Goal: Transaction & Acquisition: Purchase product/service

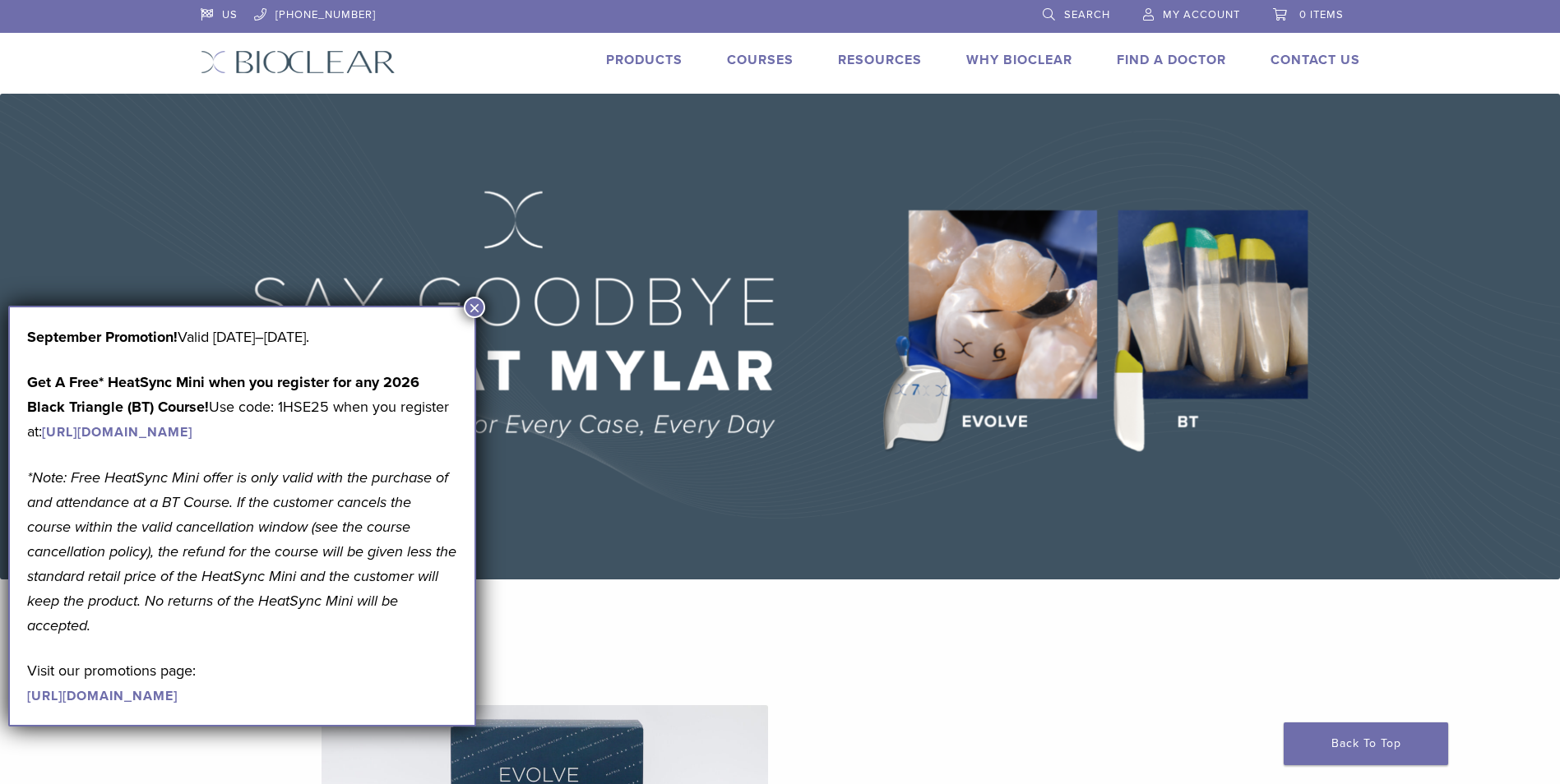
click at [472, 314] on button "×" at bounding box center [474, 308] width 22 height 22
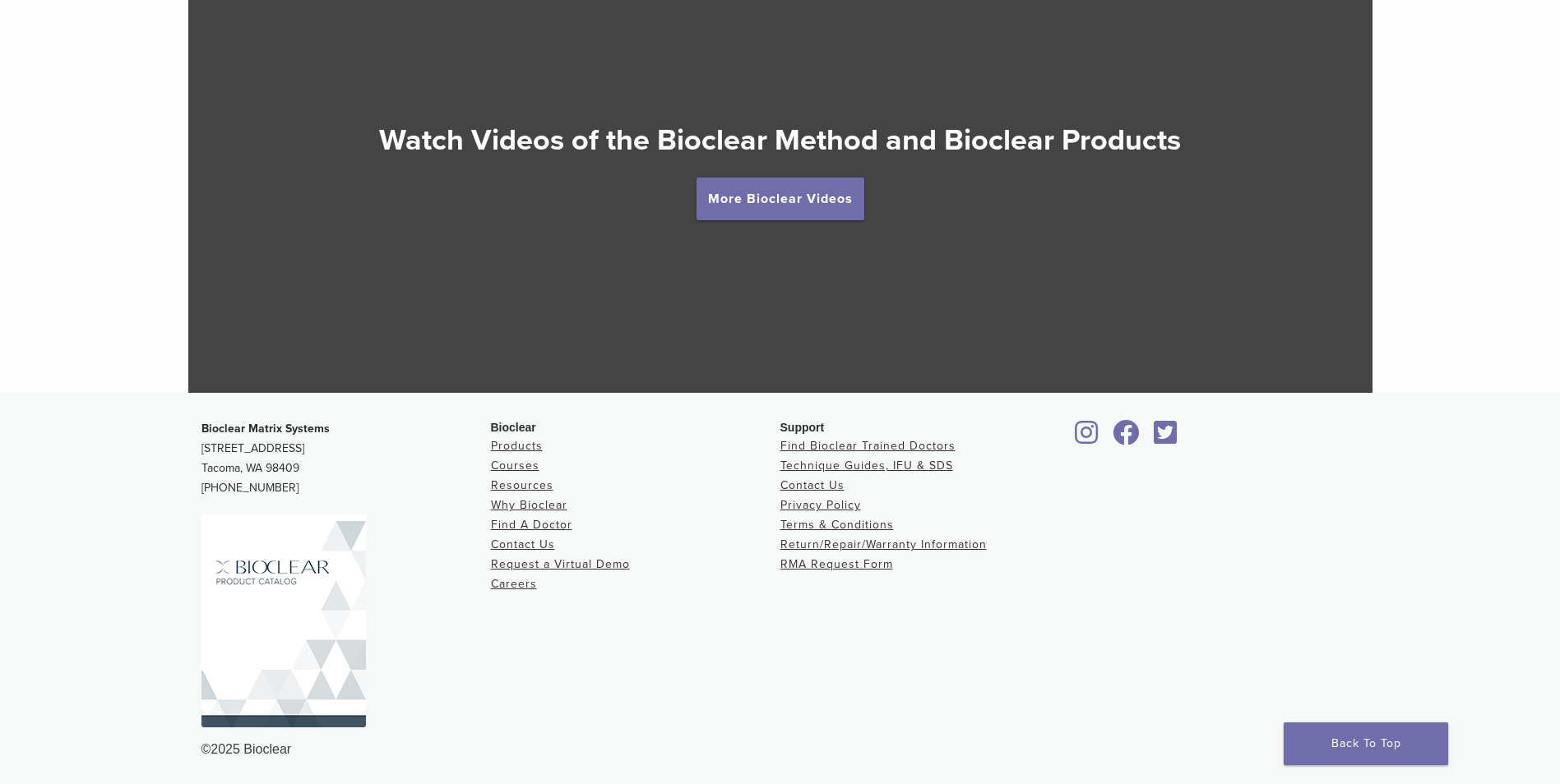
scroll to position [3065, 0]
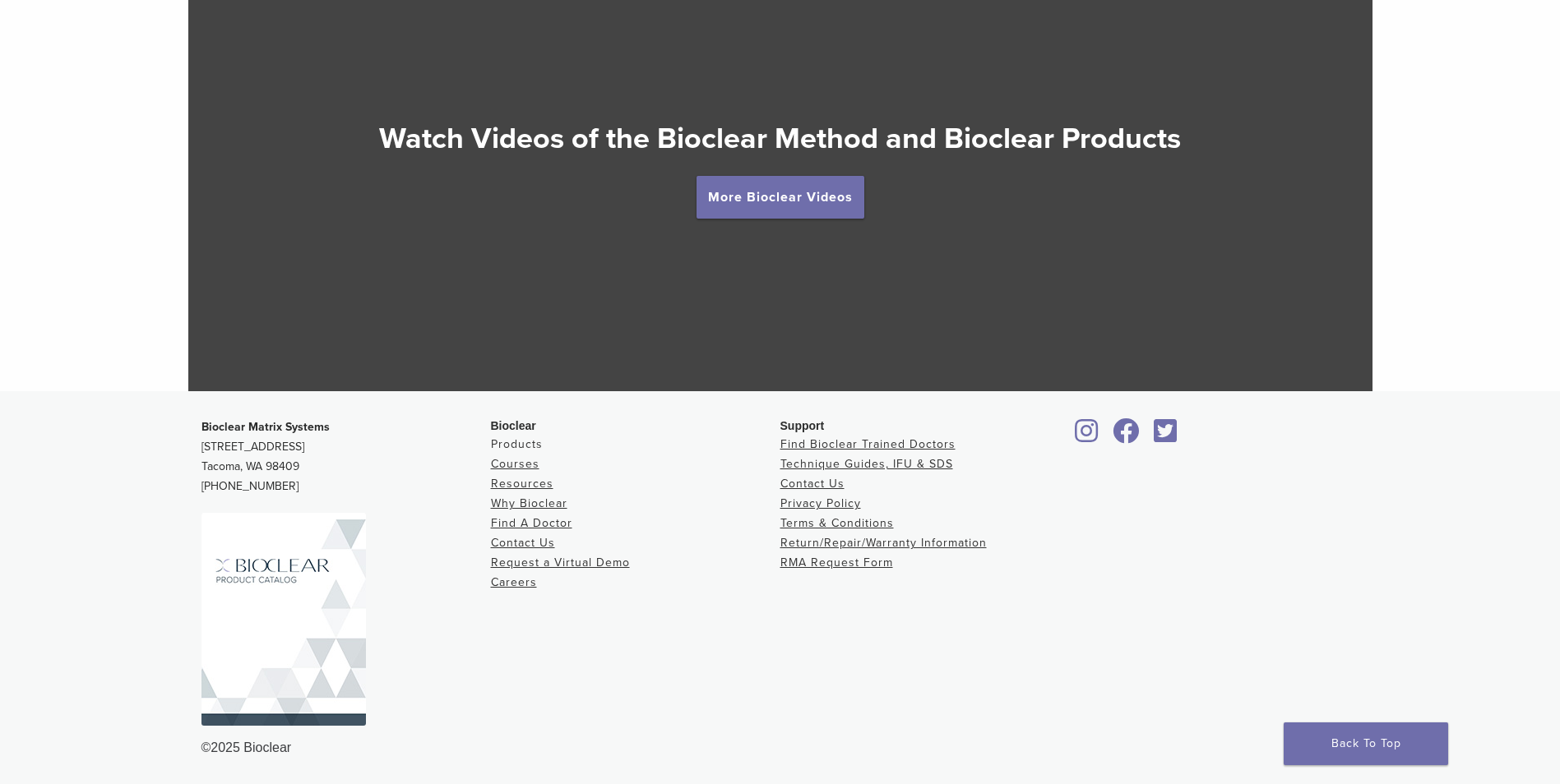
click at [530, 439] on link "Products" at bounding box center [517, 444] width 52 height 14
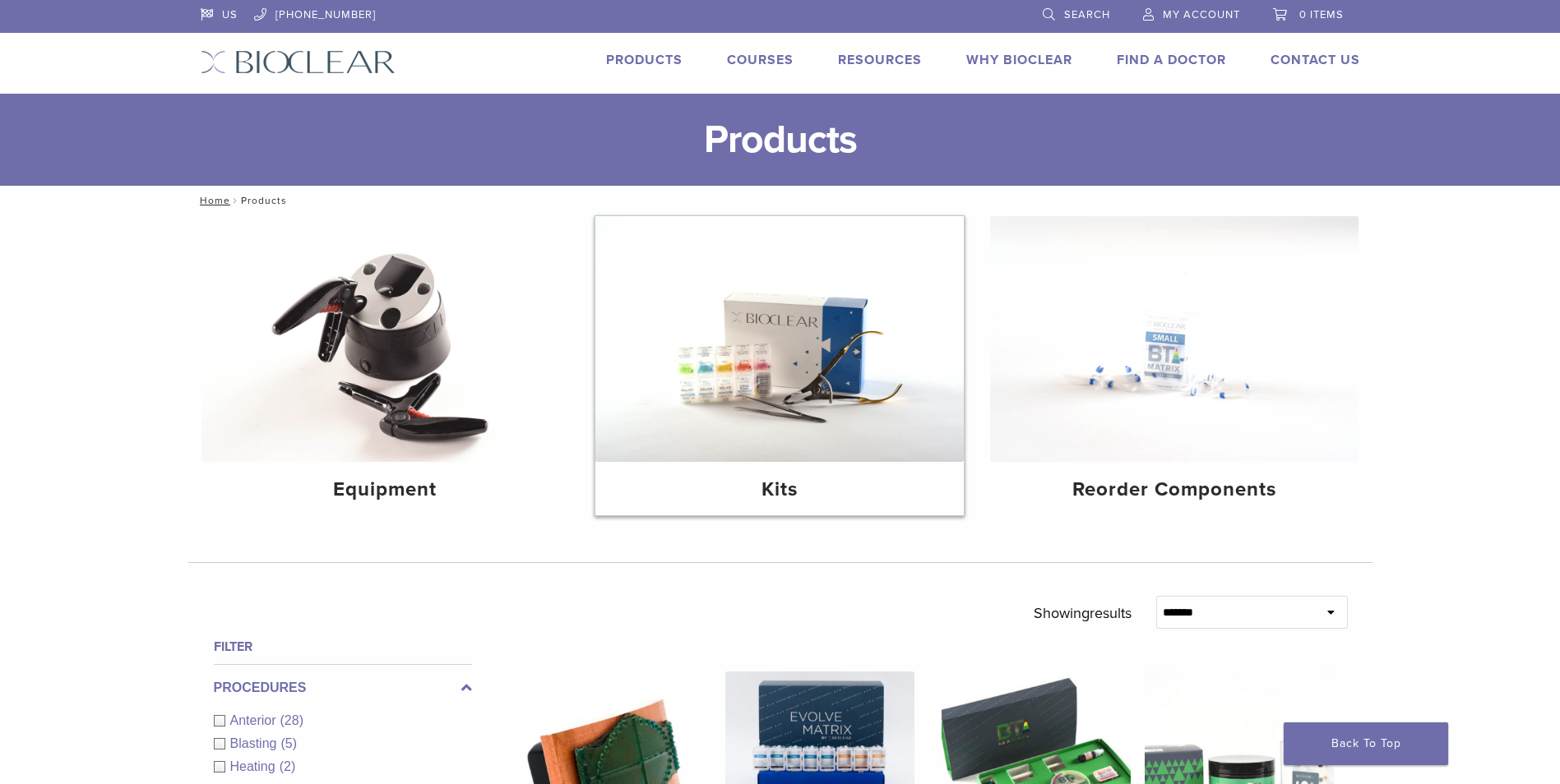
click at [889, 409] on img at bounding box center [780, 338] width 368 height 245
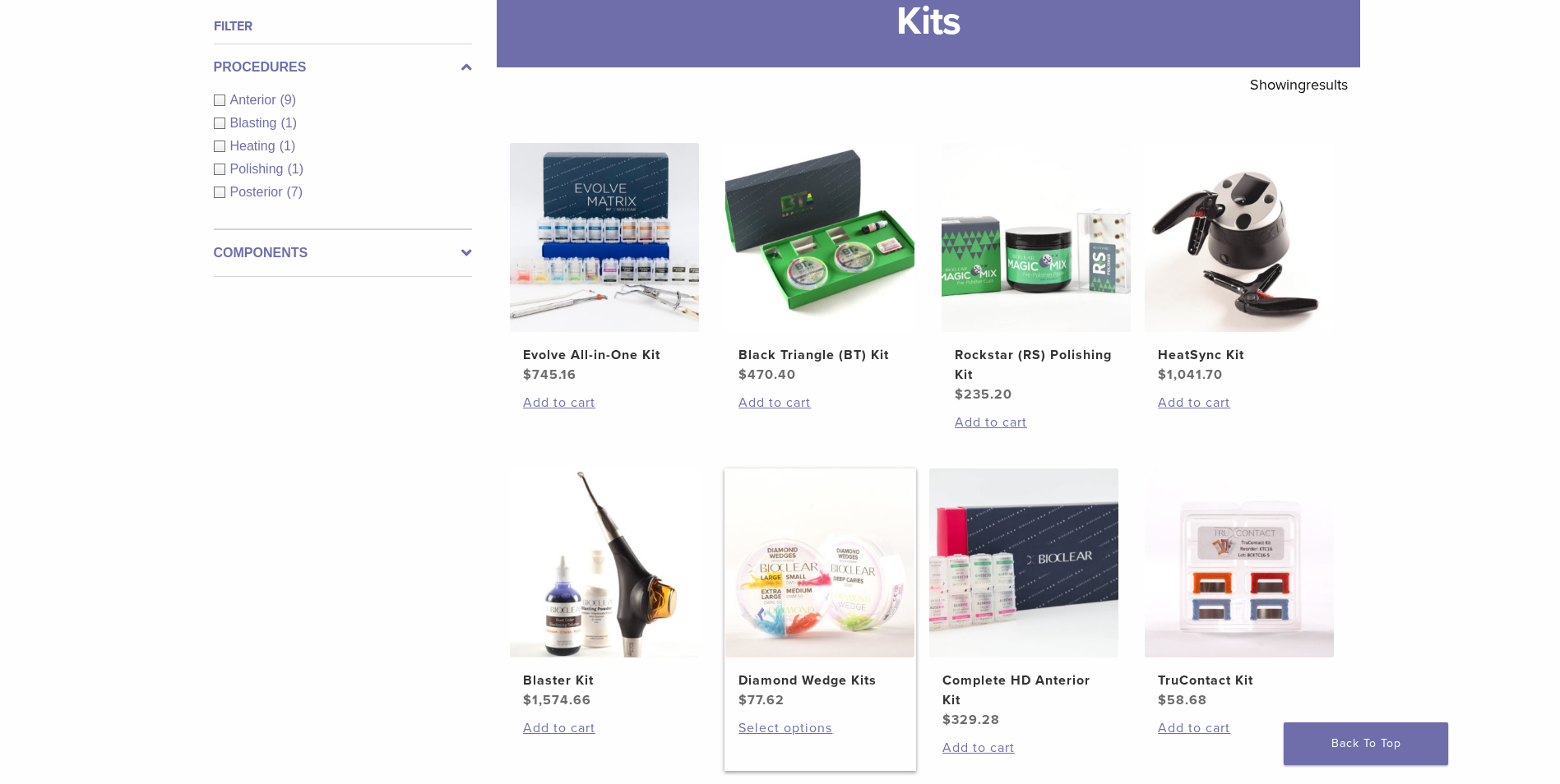
scroll to position [164, 0]
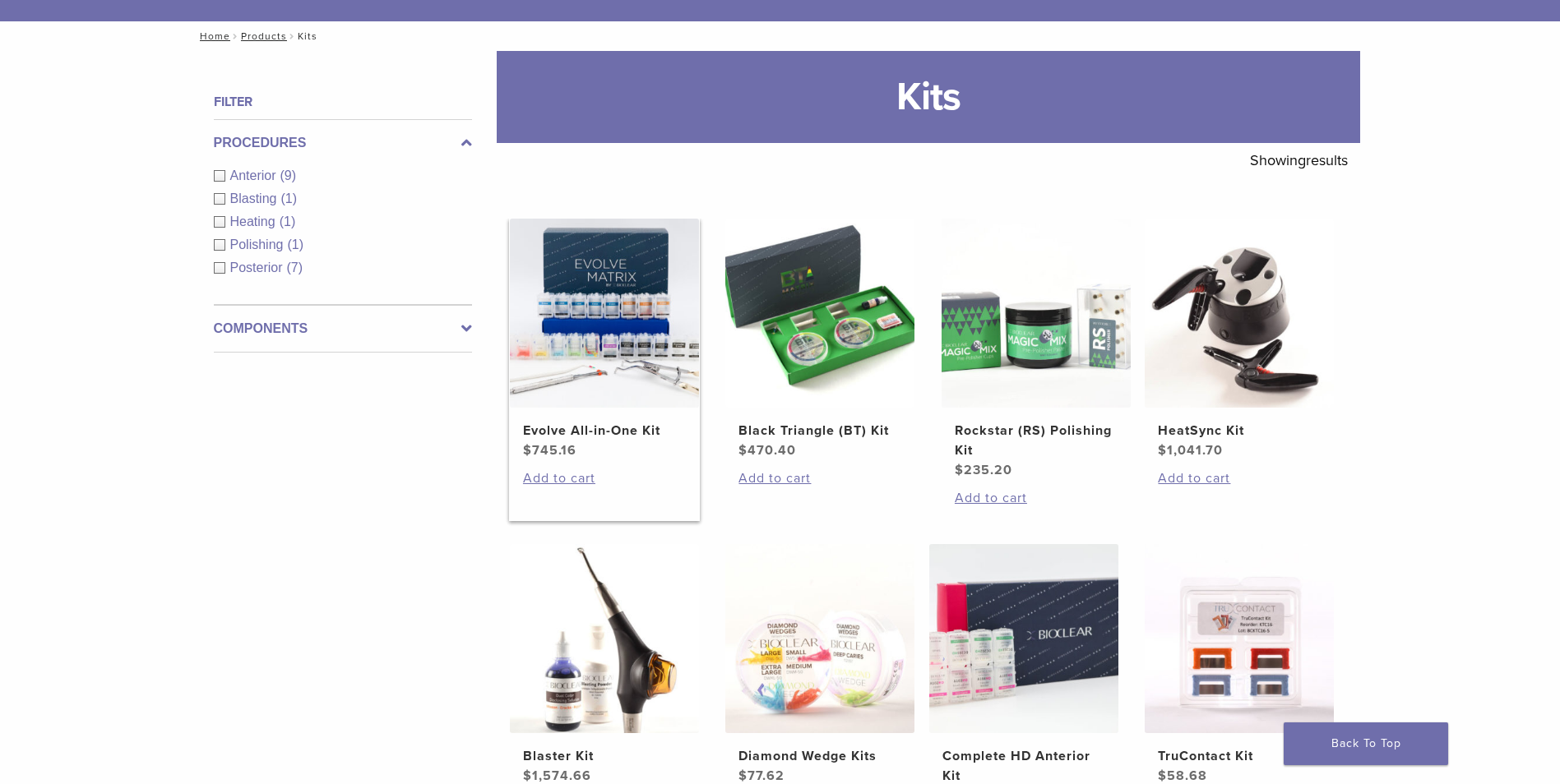
click at [583, 363] on img at bounding box center [605, 313] width 189 height 189
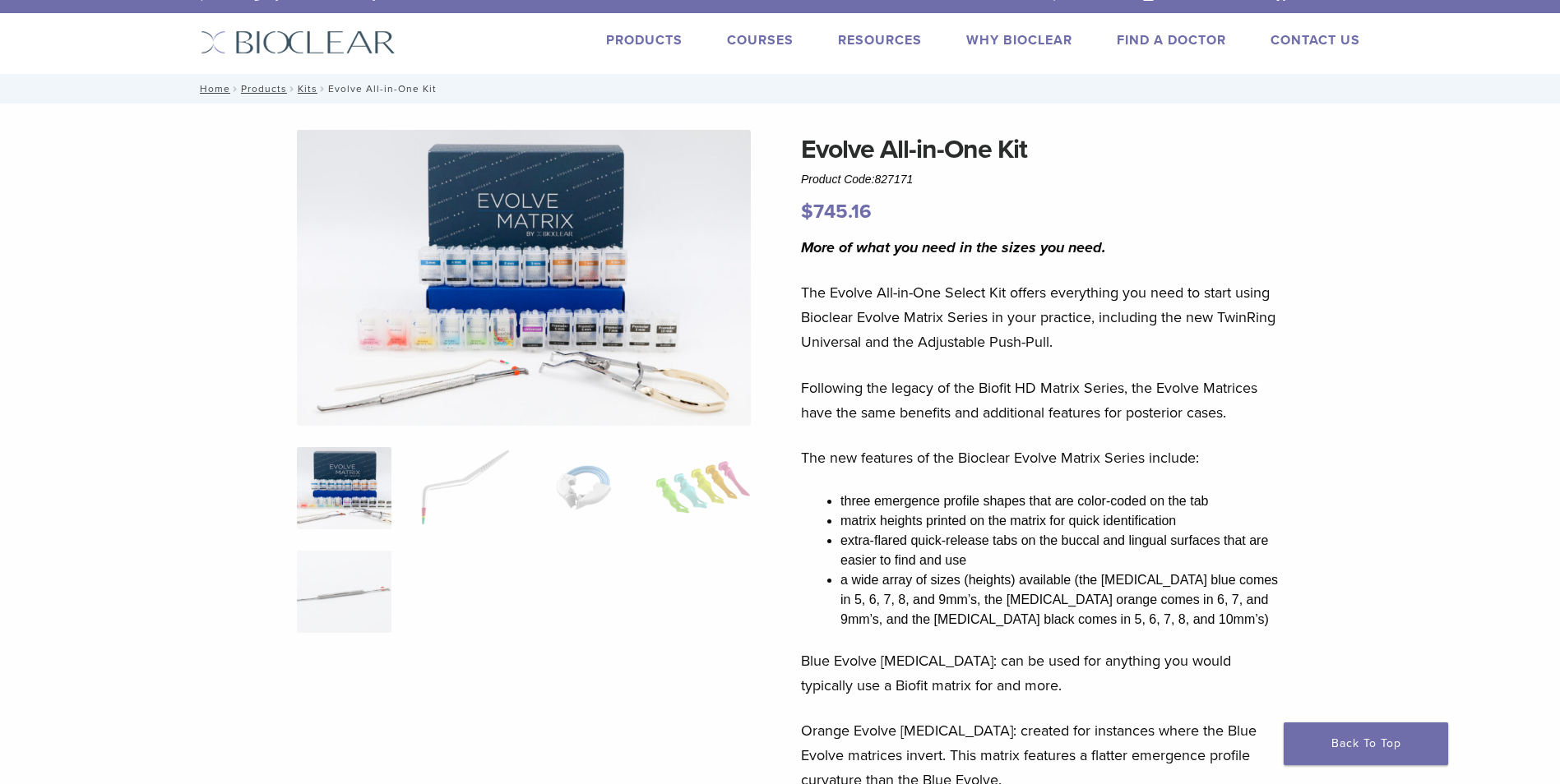
scroll to position [82, 0]
